Goal: Register for event/course: Sign up to attend an event or enroll in a course

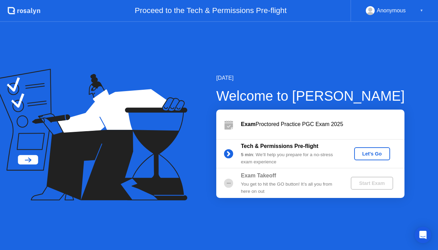
click at [69, 46] on div "[DATE] Welcome to [PERSON_NAME] Exam Proctored Practice PGC Exam 2025 Tech & Pe…" at bounding box center [219, 136] width 438 height 228
click at [369, 155] on div "Let's Go" at bounding box center [372, 153] width 30 height 5
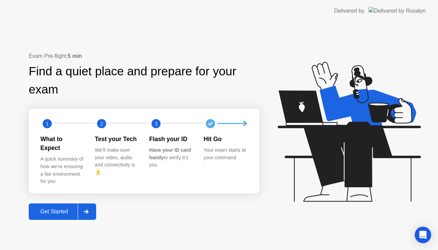
click at [44, 208] on div "Get Started" at bounding box center [54, 211] width 47 height 6
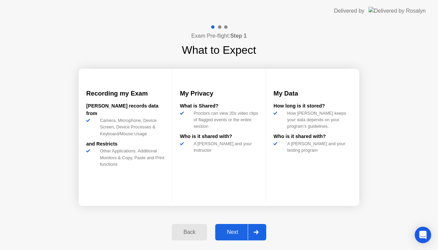
click at [224, 229] on div "Next" at bounding box center [232, 232] width 30 height 6
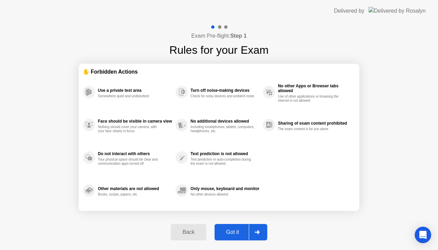
click at [229, 230] on div "Got it" at bounding box center [233, 232] width 32 height 6
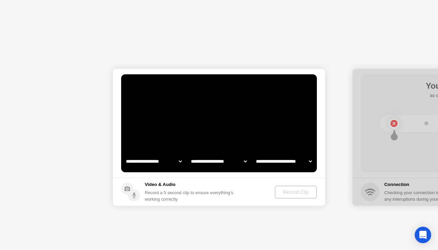
select select "**********"
select select "*******"
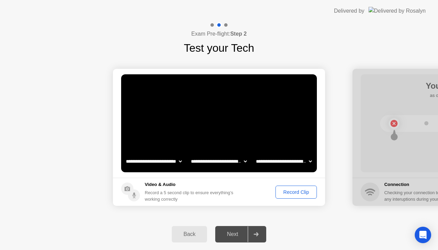
click at [230, 231] on div "Next" at bounding box center [232, 234] width 30 height 6
click at [253, 233] on div at bounding box center [256, 234] width 16 height 16
click at [292, 192] on div "Record Clip" at bounding box center [296, 191] width 37 height 5
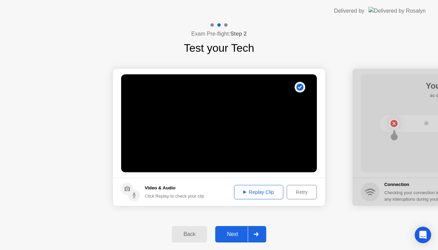
click at [238, 231] on div "Next" at bounding box center [232, 234] width 30 height 6
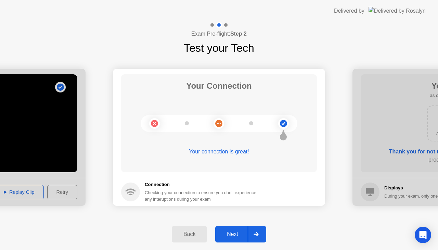
click at [239, 230] on button "Next" at bounding box center [240, 234] width 51 height 16
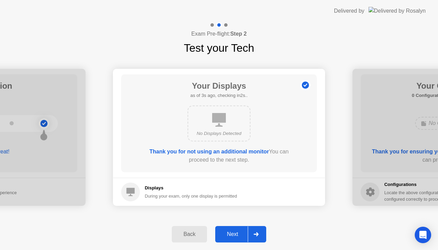
click at [239, 230] on button "Next" at bounding box center [240, 234] width 51 height 16
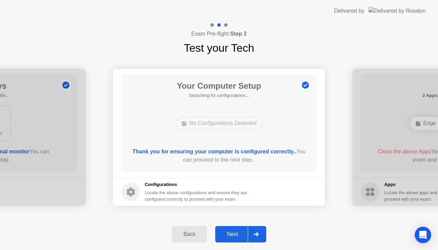
click at [239, 230] on button "Next" at bounding box center [240, 234] width 51 height 16
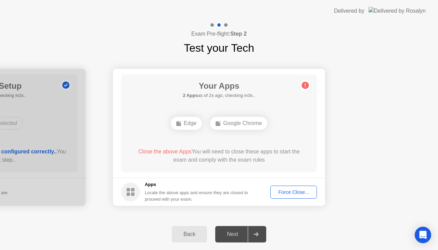
click at [294, 192] on div "Force Close..." at bounding box center [294, 191] width 42 height 5
click at [226, 231] on div "Next" at bounding box center [232, 234] width 30 height 6
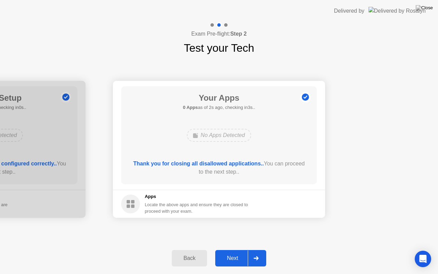
click at [229, 249] on div "Next" at bounding box center [232, 258] width 30 height 6
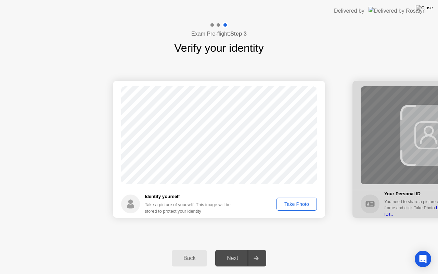
click at [291, 202] on div "Take Photo" at bounding box center [297, 203] width 36 height 5
drag, startPoint x: 291, startPoint y: 202, endPoint x: 270, endPoint y: 221, distance: 29.1
click at [259, 249] on div at bounding box center [256, 258] width 16 height 16
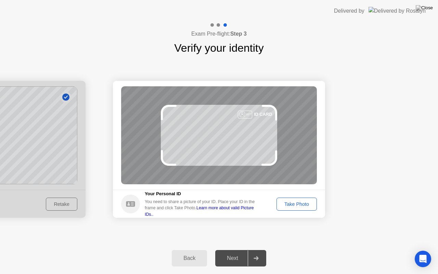
click at [300, 205] on div "Take Photo" at bounding box center [297, 203] width 36 height 5
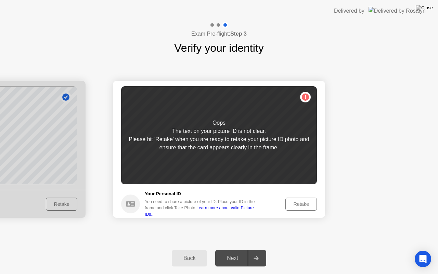
drag, startPoint x: 300, startPoint y: 205, endPoint x: 298, endPoint y: 225, distance: 19.7
click at [302, 204] on div "Retake" at bounding box center [301, 203] width 27 height 5
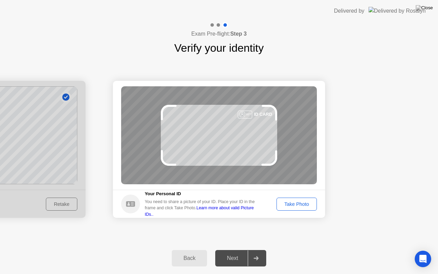
click at [302, 204] on div "Take Photo" at bounding box center [297, 203] width 36 height 5
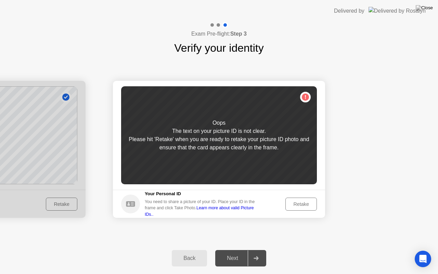
click at [302, 204] on div "Retake" at bounding box center [301, 203] width 27 height 5
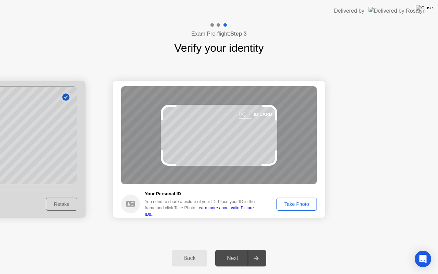
click at [302, 204] on div "Take Photo" at bounding box center [297, 203] width 36 height 5
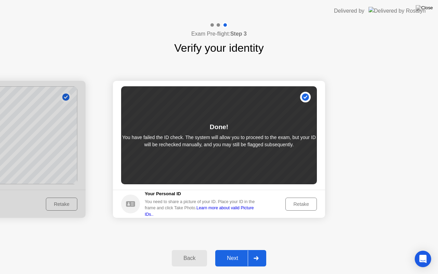
click at [302, 204] on div "Retake" at bounding box center [301, 203] width 27 height 5
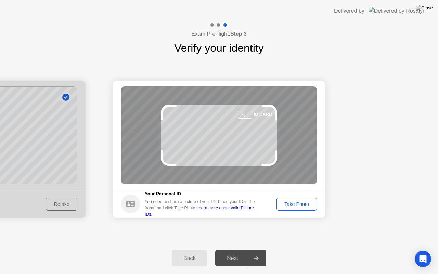
click at [302, 204] on div "Take Photo" at bounding box center [297, 203] width 36 height 5
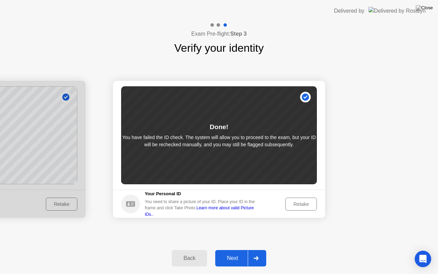
click at [239, 249] on div "Next" at bounding box center [232, 258] width 30 height 6
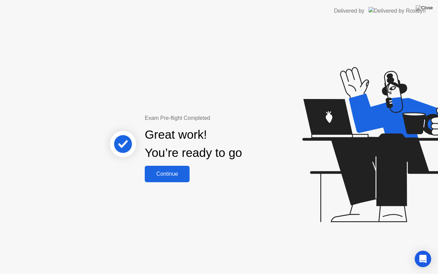
click at [168, 176] on div "Continue" at bounding box center [167, 174] width 41 height 6
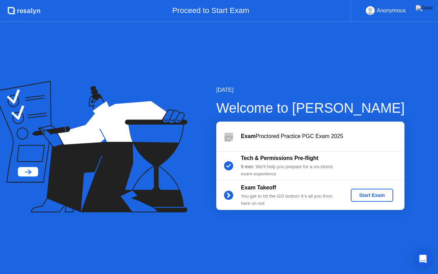
click at [375, 195] on div "Start Exam" at bounding box center [371, 194] width 37 height 5
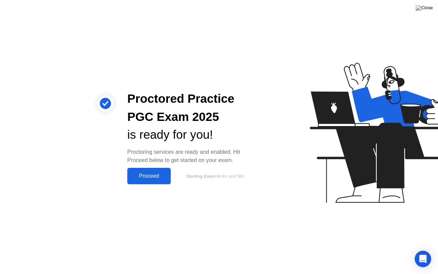
click at [146, 170] on button "Proceed" at bounding box center [148, 176] width 43 height 16
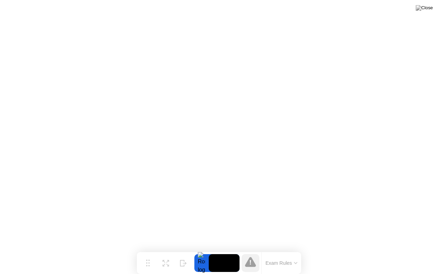
click at [296, 249] on button "Exam Rules" at bounding box center [281, 263] width 36 height 6
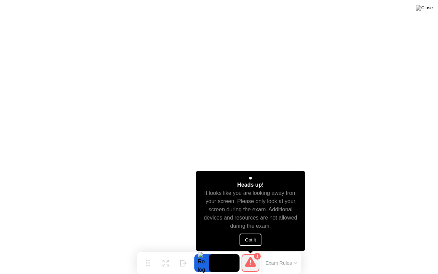
click at [255, 243] on button "Got it" at bounding box center [250, 239] width 22 height 12
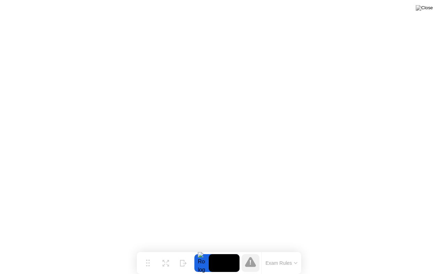
click at [201, 249] on div at bounding box center [201, 263] width 14 height 18
click at [204, 249] on div at bounding box center [201, 263] width 14 height 18
click at [177, 249] on button "Hide" at bounding box center [183, 263] width 18 height 18
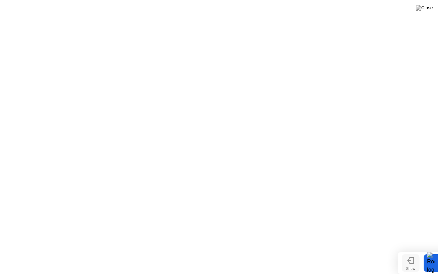
click at [414, 249] on div "Show" at bounding box center [410, 268] width 9 height 4
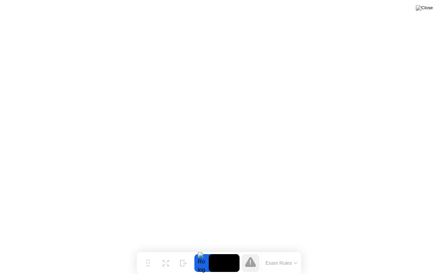
click at [288, 249] on div "Exam Rules" at bounding box center [281, 263] width 40 height 22
click at [431, 9] on img at bounding box center [424, 7] width 17 height 5
